Goal: Information Seeking & Learning: Learn about a topic

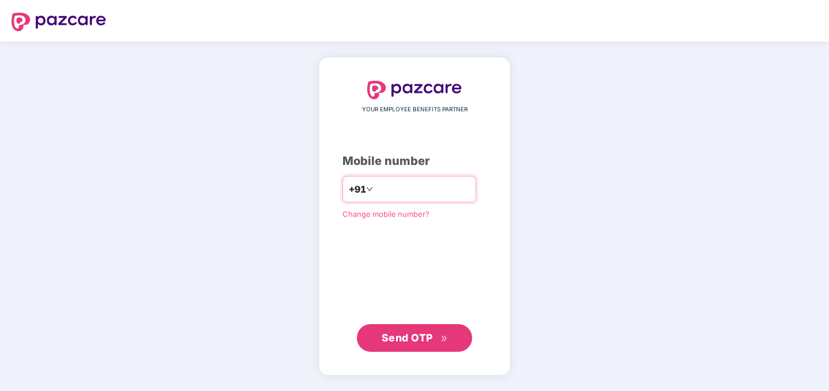
type input "**********"
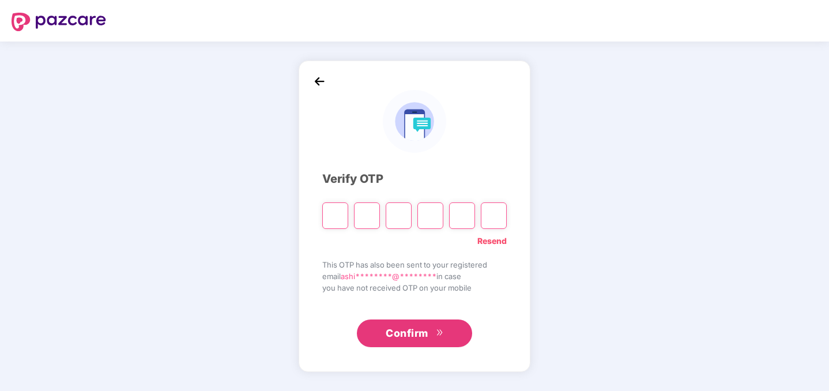
type input "*"
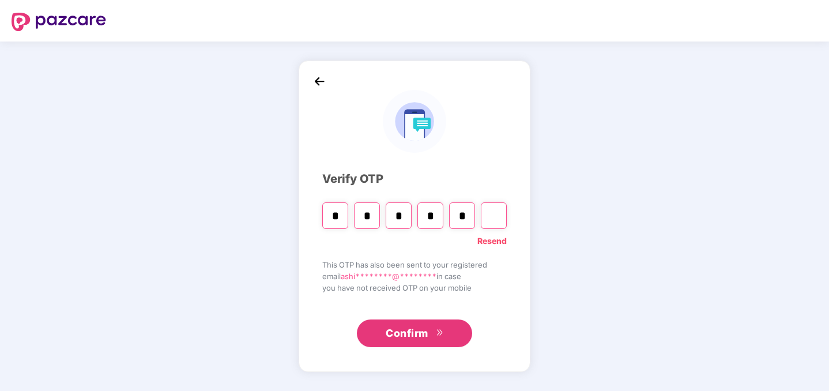
type input "*"
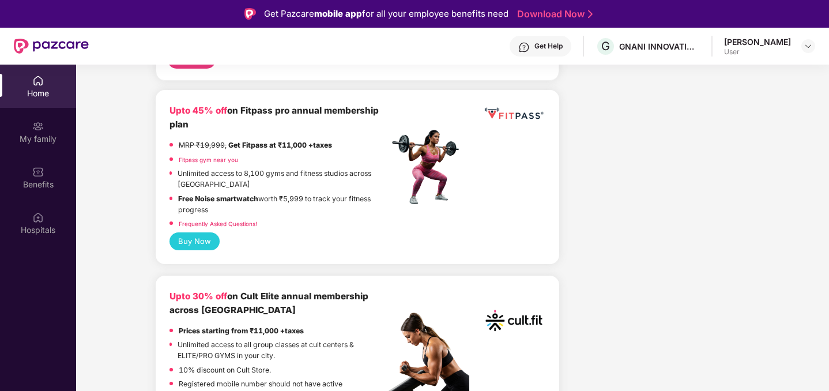
scroll to position [508, 0]
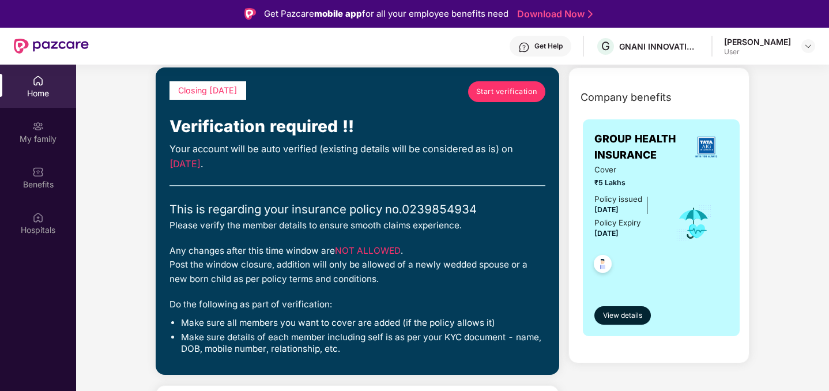
scroll to position [0, 0]
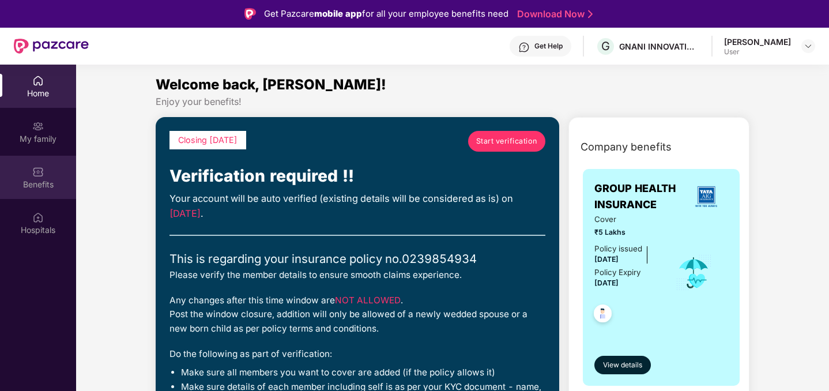
click at [44, 177] on div "Benefits" at bounding box center [38, 177] width 76 height 43
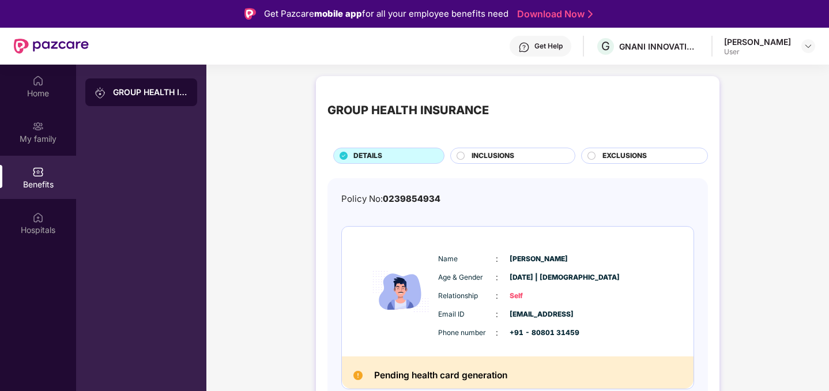
click at [243, 220] on div "GROUP HEALTH INSURANCE DETAILS INCLUSIONS EXCLUSIONS Policy No: 0239854934 Name…" at bounding box center [517, 265] width 623 height 390
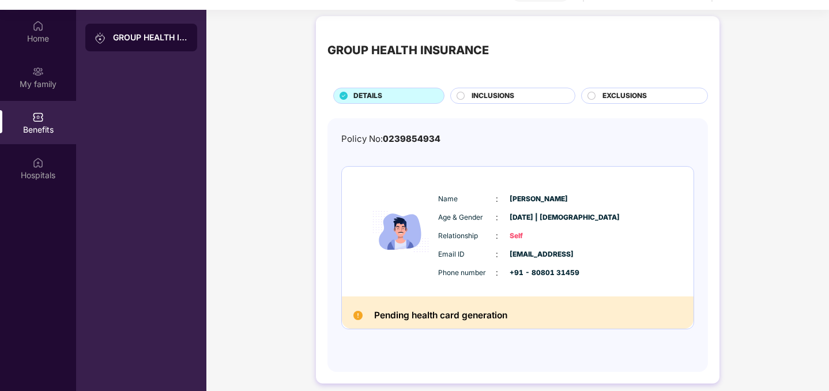
scroll to position [65, 0]
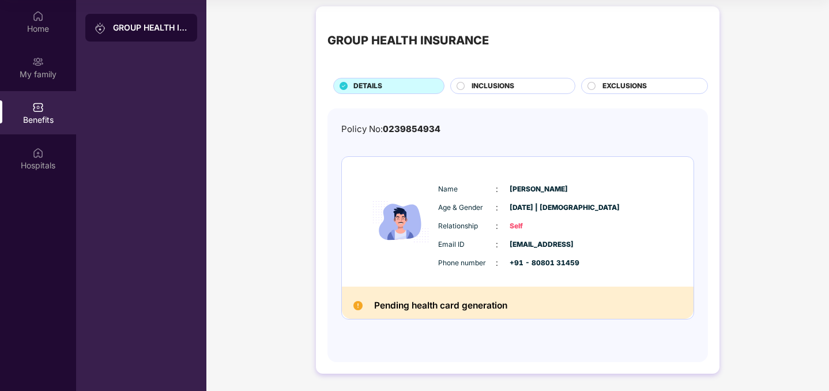
click at [481, 95] on div "GROUP HEALTH INSURANCE DETAILS INCLUSIONS EXCLUSIONS Policy No: 0239854934 Name…" at bounding box center [518, 189] width 404 height 367
click at [480, 93] on div "INCLUSIONS" at bounding box center [517, 87] width 103 height 13
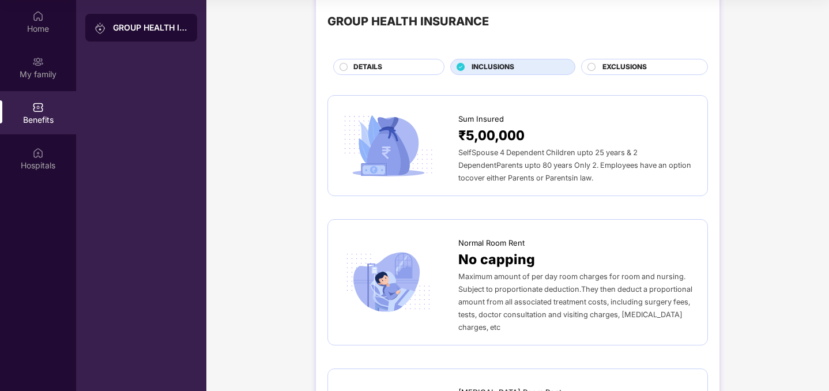
scroll to position [0, 0]
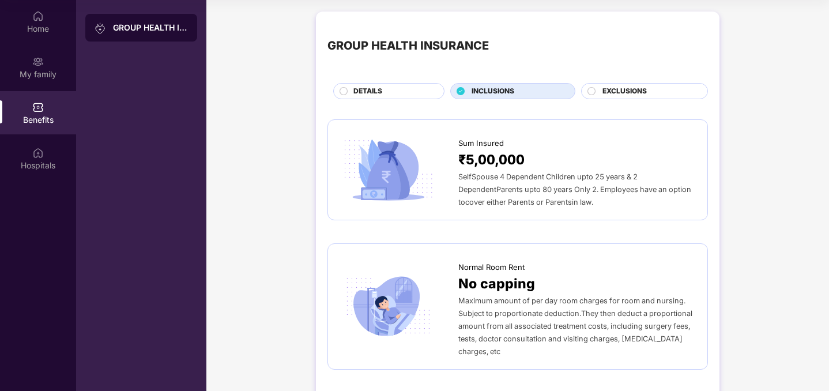
click at [624, 89] on span "EXCLUSIONS" at bounding box center [625, 91] width 44 height 11
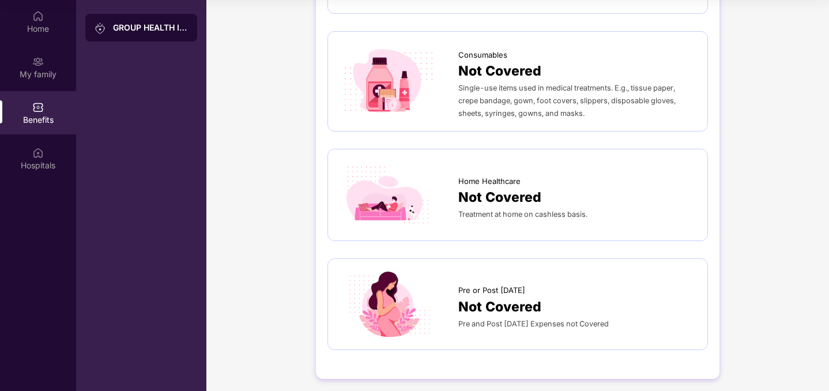
scroll to position [750, 0]
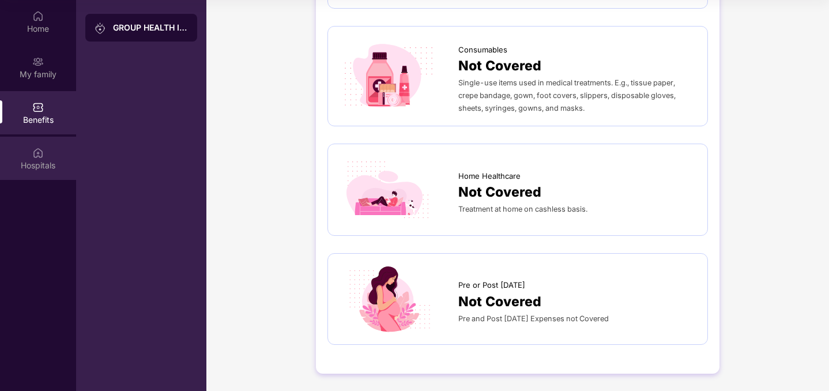
click at [36, 166] on div "Hospitals" at bounding box center [38, 166] width 76 height 12
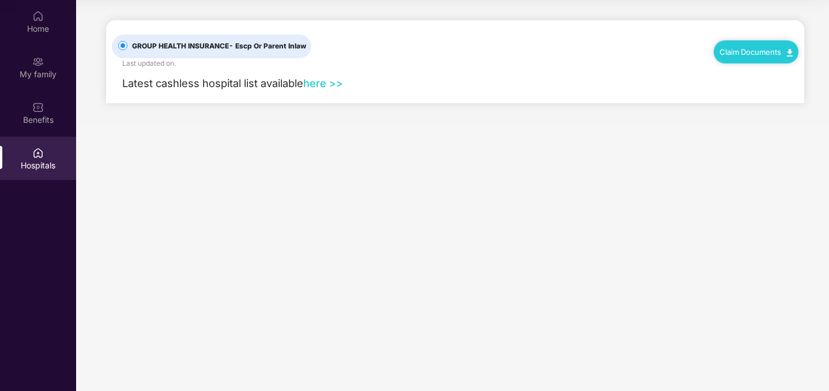
scroll to position [0, 0]
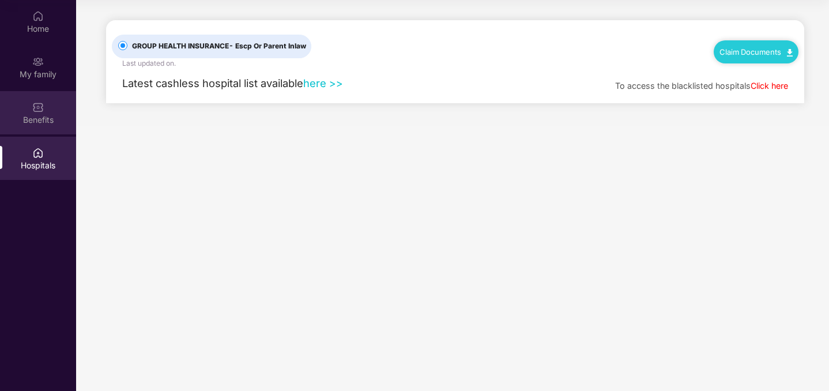
click at [51, 125] on div "Benefits" at bounding box center [38, 112] width 76 height 43
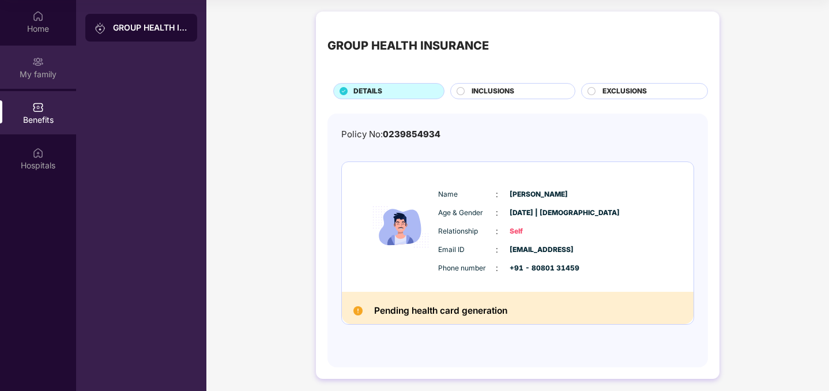
click at [48, 69] on div "My family" at bounding box center [38, 75] width 76 height 12
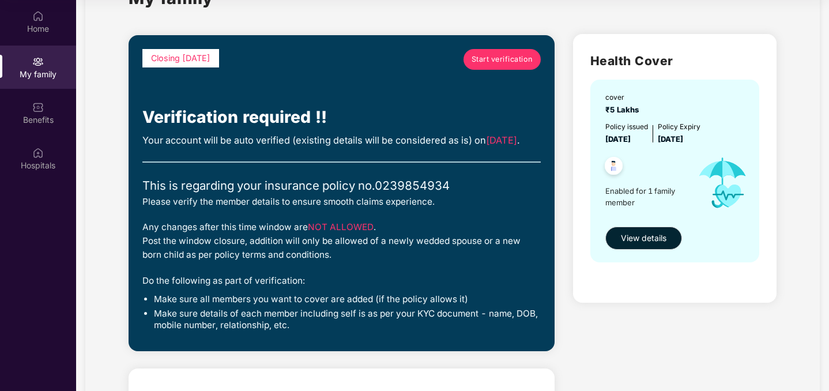
scroll to position [69, 0]
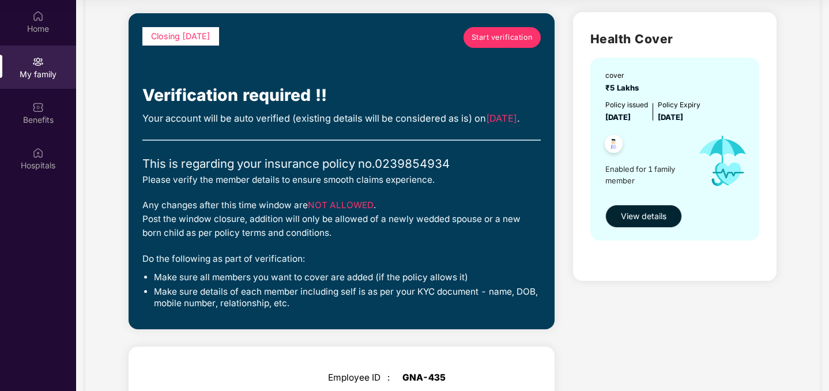
click at [653, 218] on span "View details" at bounding box center [644, 216] width 46 height 13
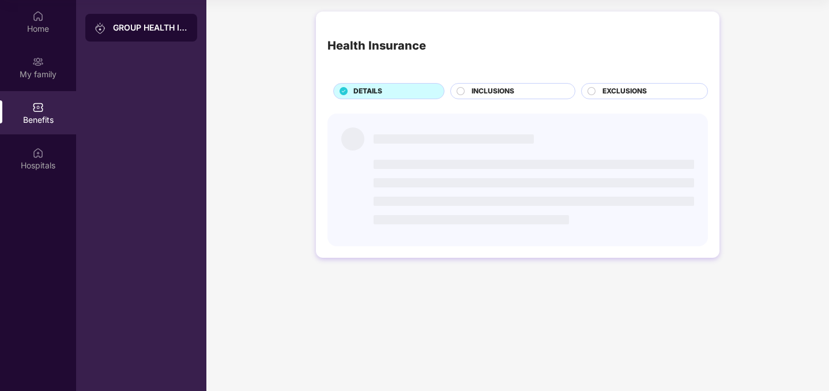
scroll to position [0, 0]
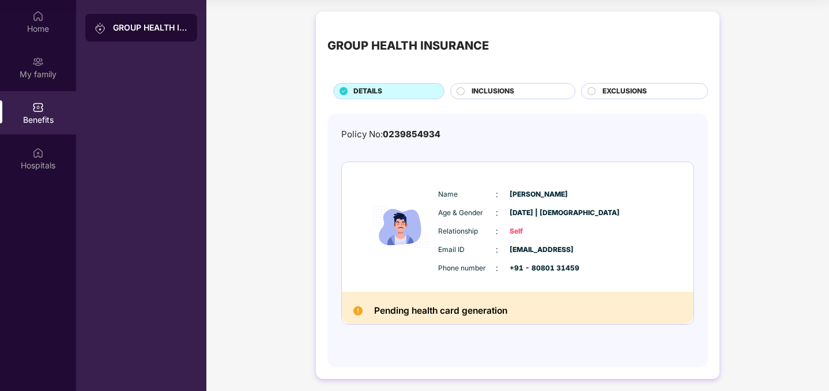
click at [253, 175] on div "GROUP HEALTH INSURANCE DETAILS INCLUSIONS EXCLUSIONS Policy No: 0239854934 Name…" at bounding box center [517, 201] width 623 height 390
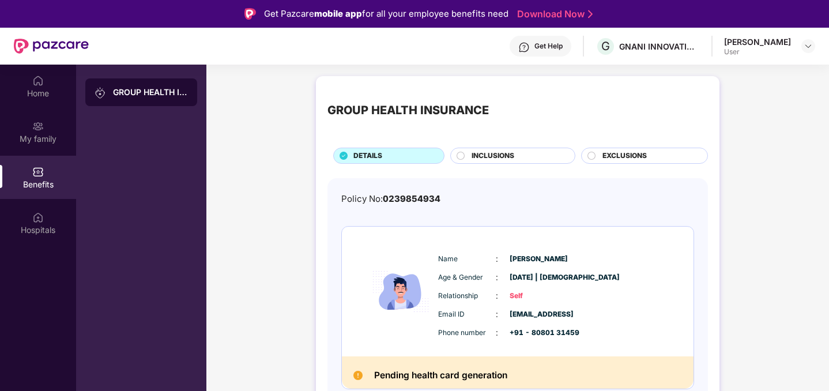
click at [142, 97] on div "GROUP HEALTH INSURANCE" at bounding box center [150, 93] width 75 height 12
click at [44, 88] on div "Home" at bounding box center [38, 94] width 76 height 12
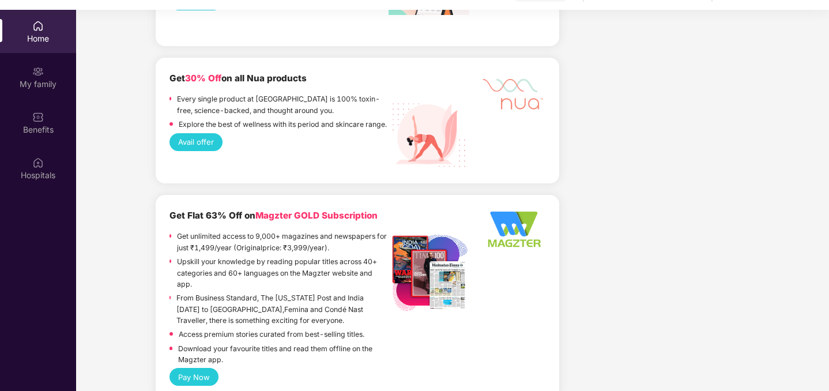
scroll to position [65, 0]
